Goal: Task Accomplishment & Management: Use online tool/utility

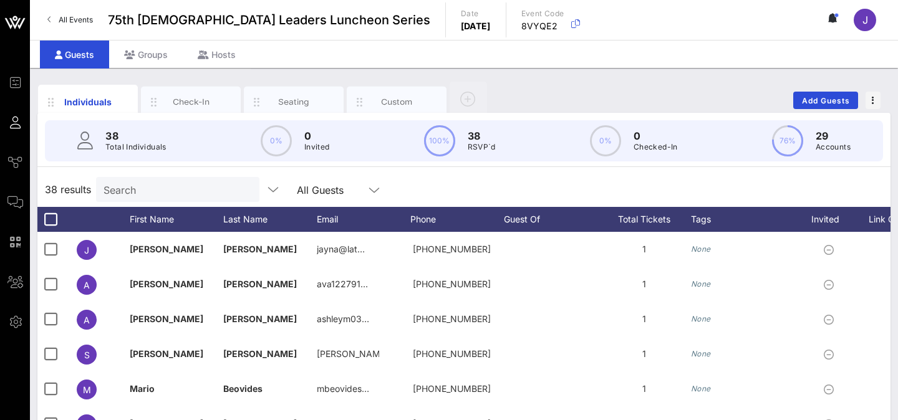
click at [53, 19] on link "All Events" at bounding box center [70, 20] width 60 height 20
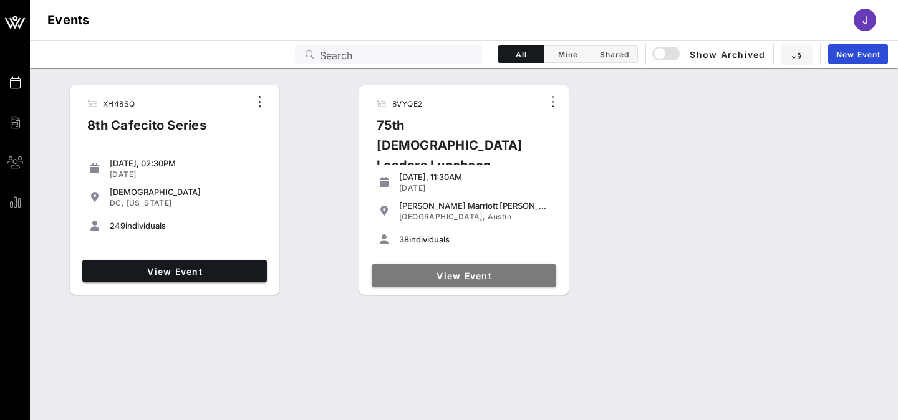
click at [416, 272] on span "View Event" at bounding box center [464, 276] width 175 height 11
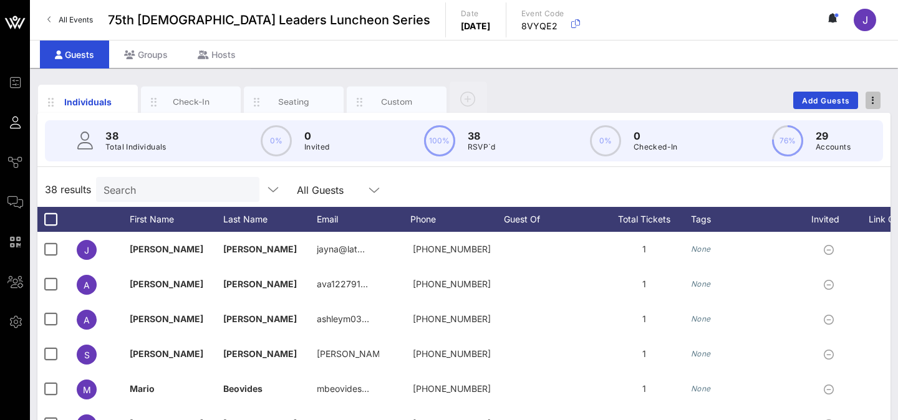
click at [877, 94] on button "button" at bounding box center [872, 100] width 15 height 17
click at [863, 121] on div "Export To CSV" at bounding box center [850, 122] width 60 height 10
click at [57, 16] on link "All Events" at bounding box center [70, 20] width 60 height 20
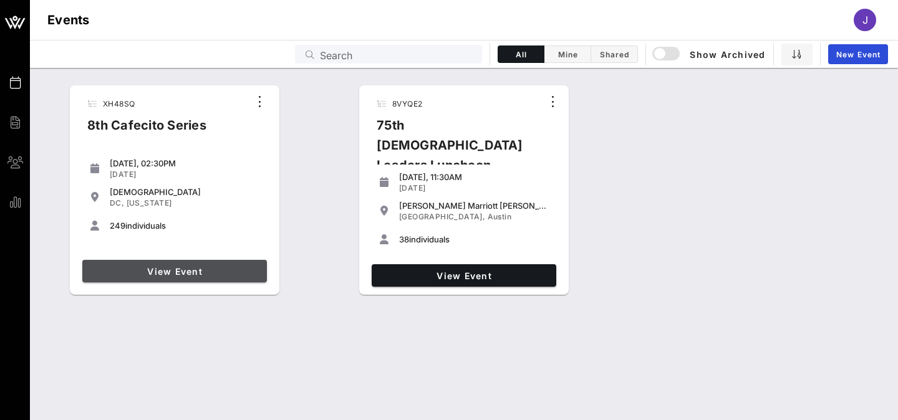
click at [158, 268] on span "View Event" at bounding box center [174, 271] width 175 height 11
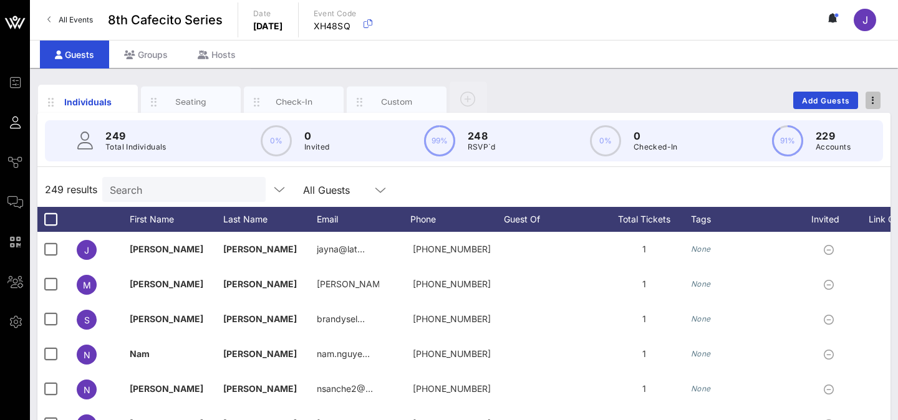
click at [876, 100] on span "button" at bounding box center [872, 100] width 15 height 9
click at [867, 119] on div "Export To CSV" at bounding box center [850, 122] width 60 height 10
